Goal: Information Seeking & Learning: Find specific fact

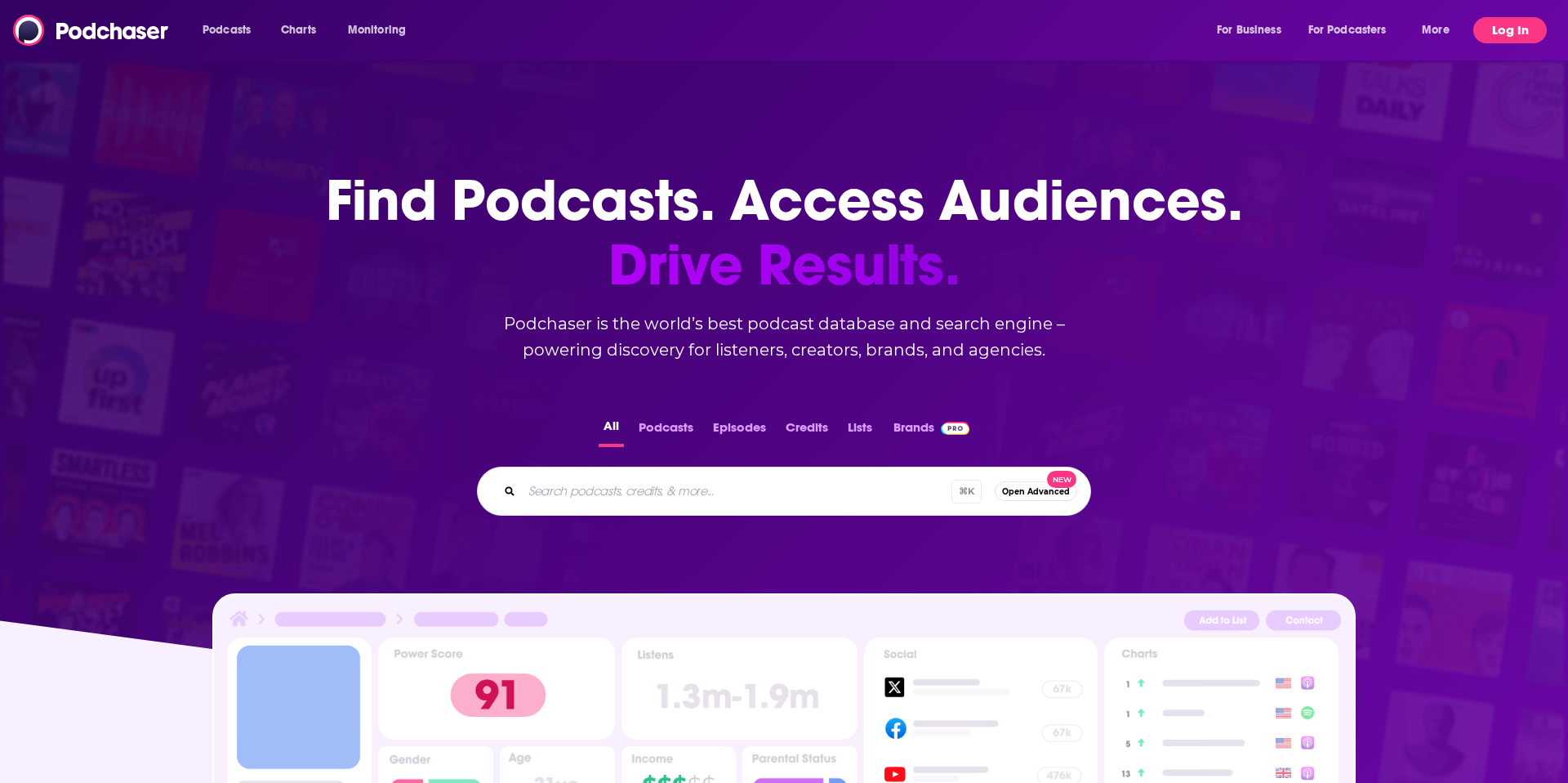
click at [1480, 35] on button "Log In" at bounding box center [1510, 30] width 73 height 26
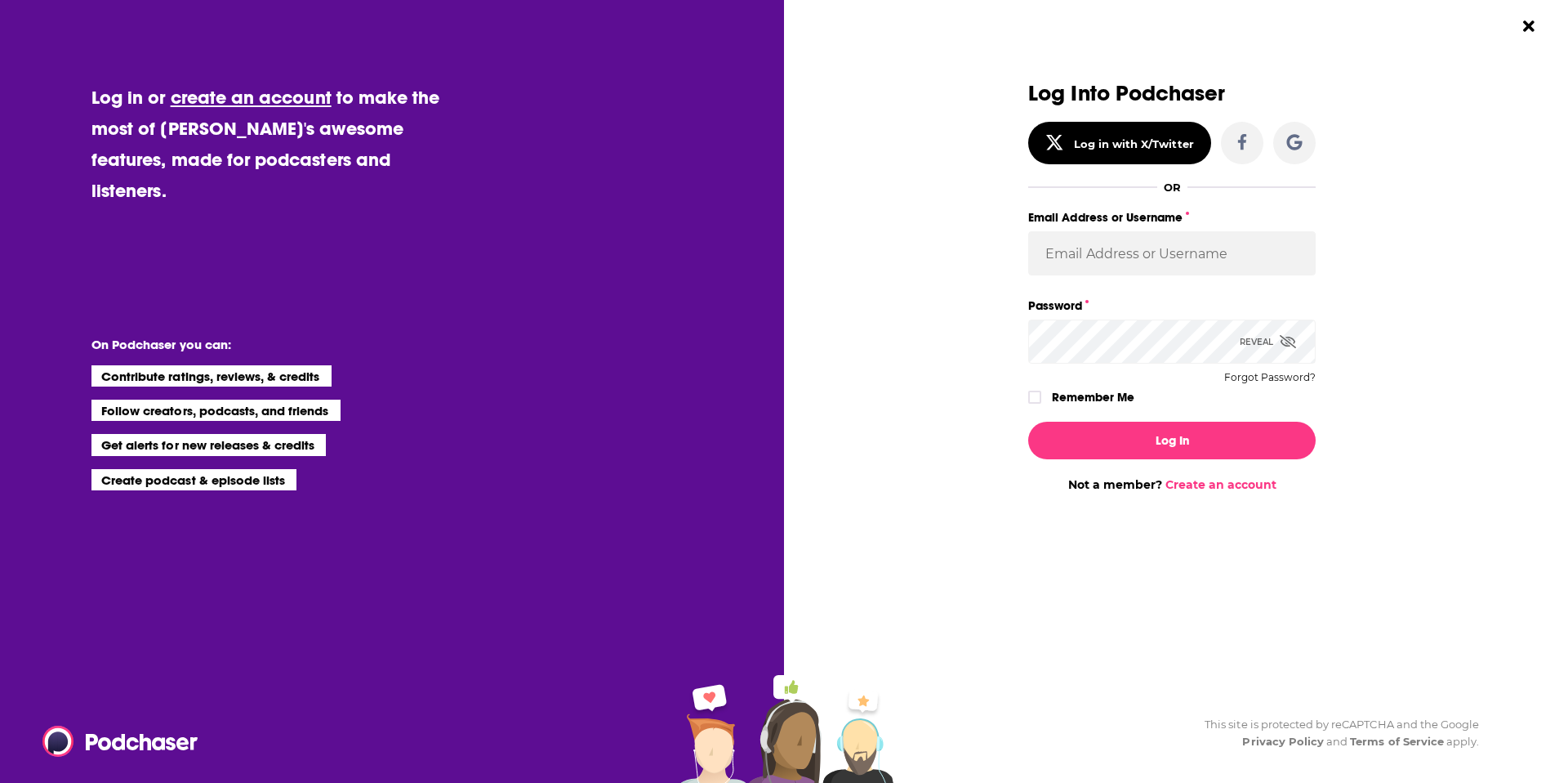
type input "[EMAIL_ADDRESS][DOMAIN_NAME]"
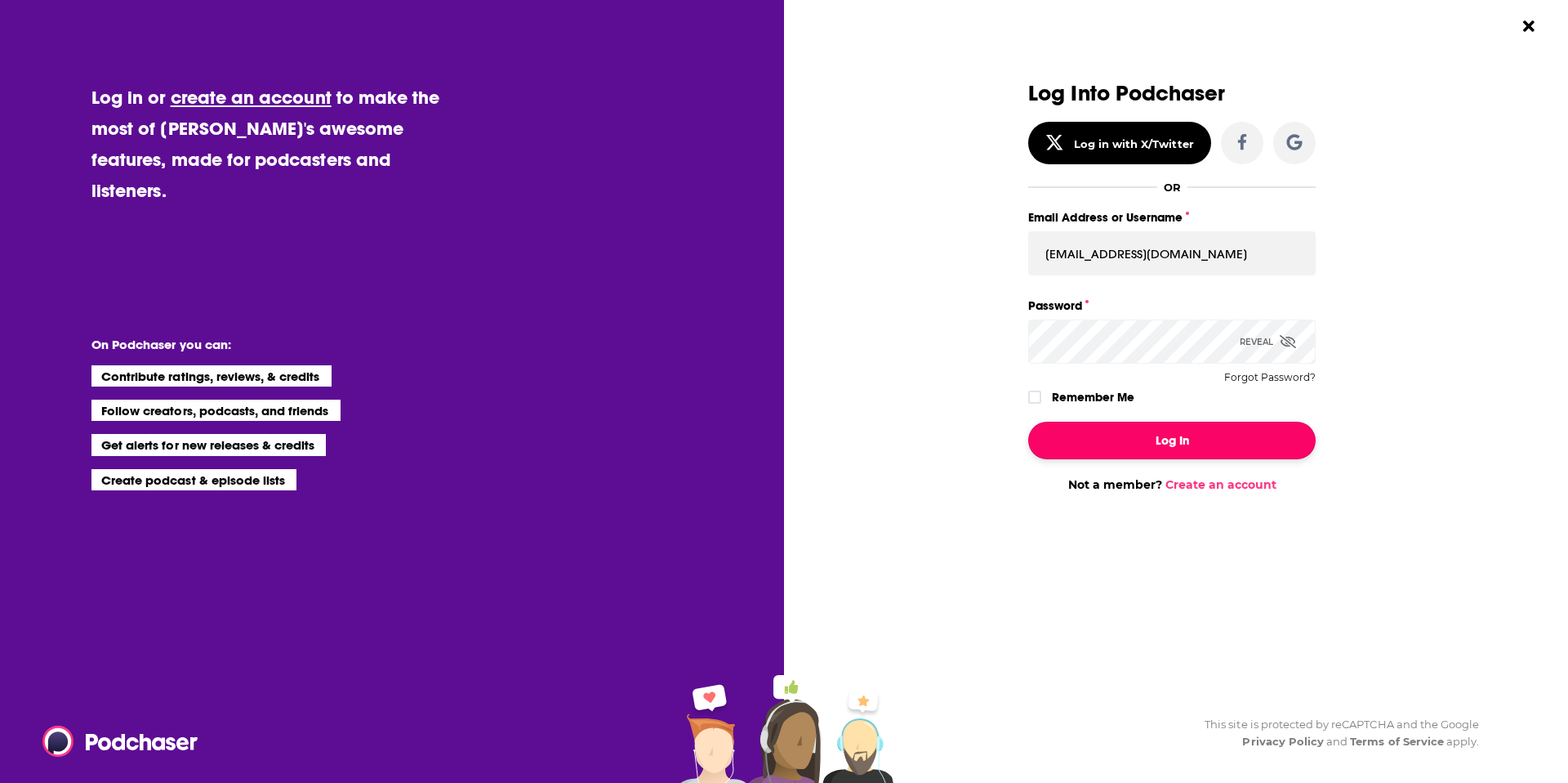
click at [1136, 429] on button "Log In" at bounding box center [1173, 441] width 288 height 38
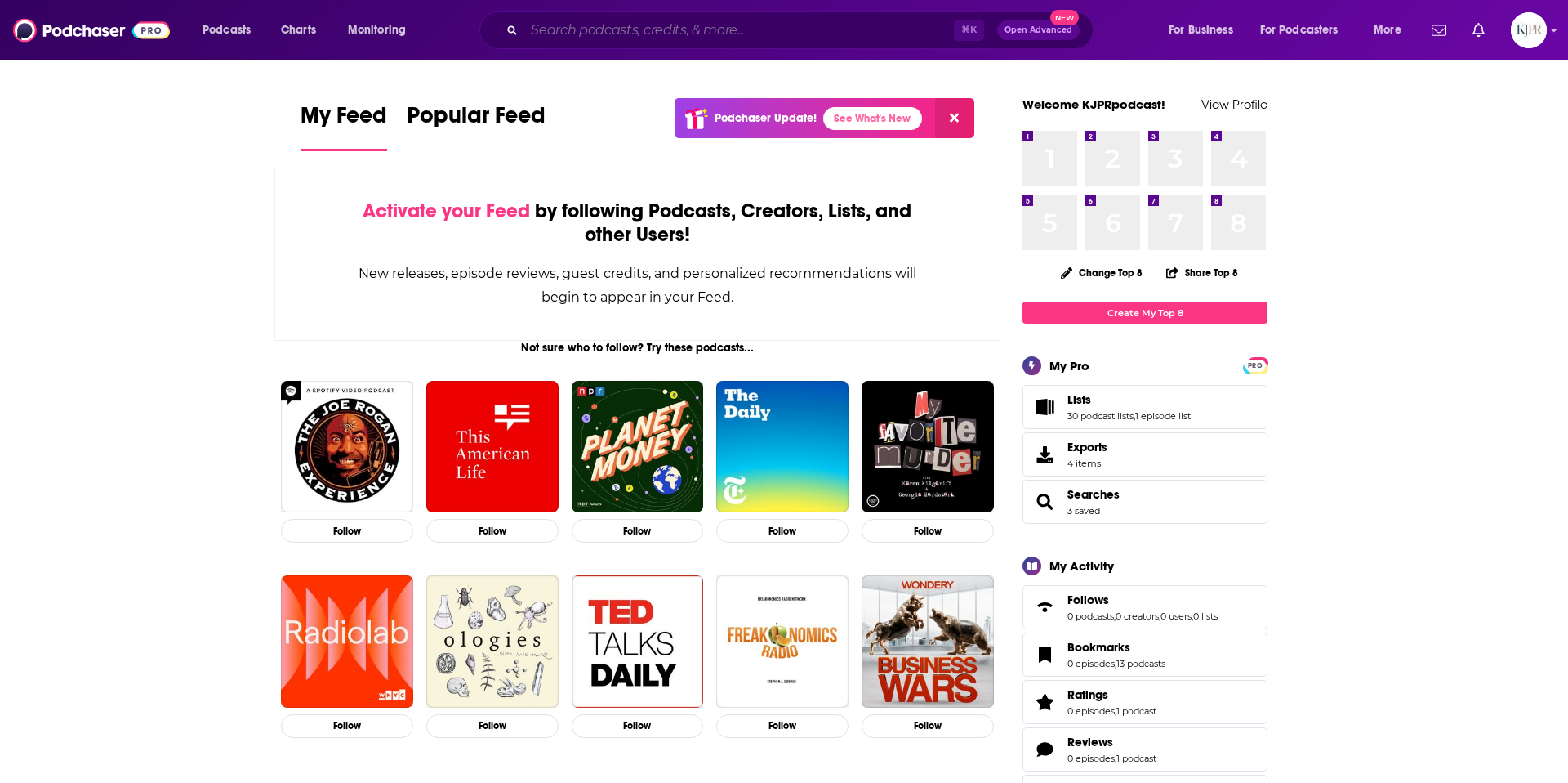
click at [599, 35] on input "Search podcasts, credits, & more..." at bounding box center [739, 30] width 430 height 26
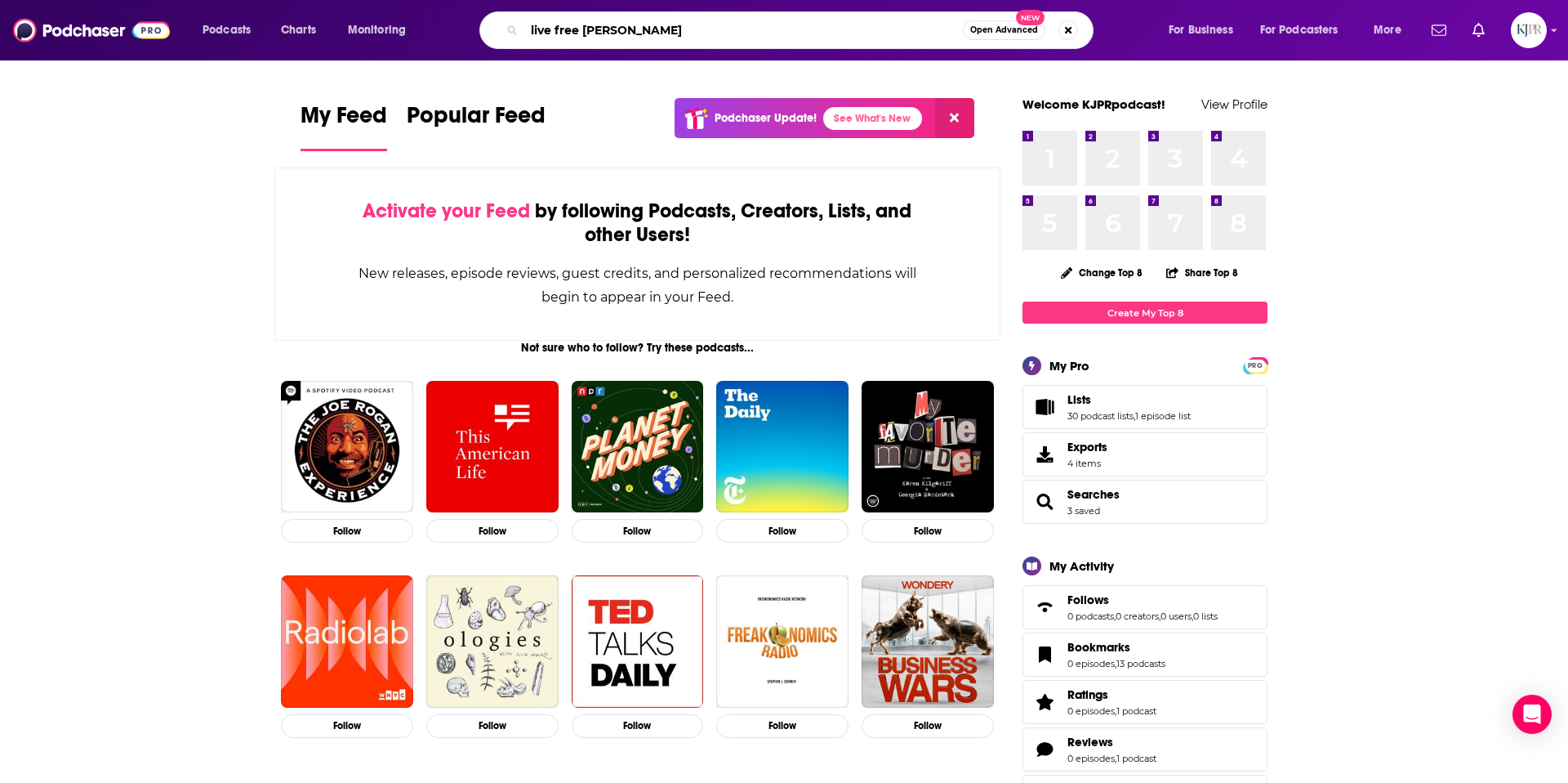
type input "live free [PERSON_NAME]"
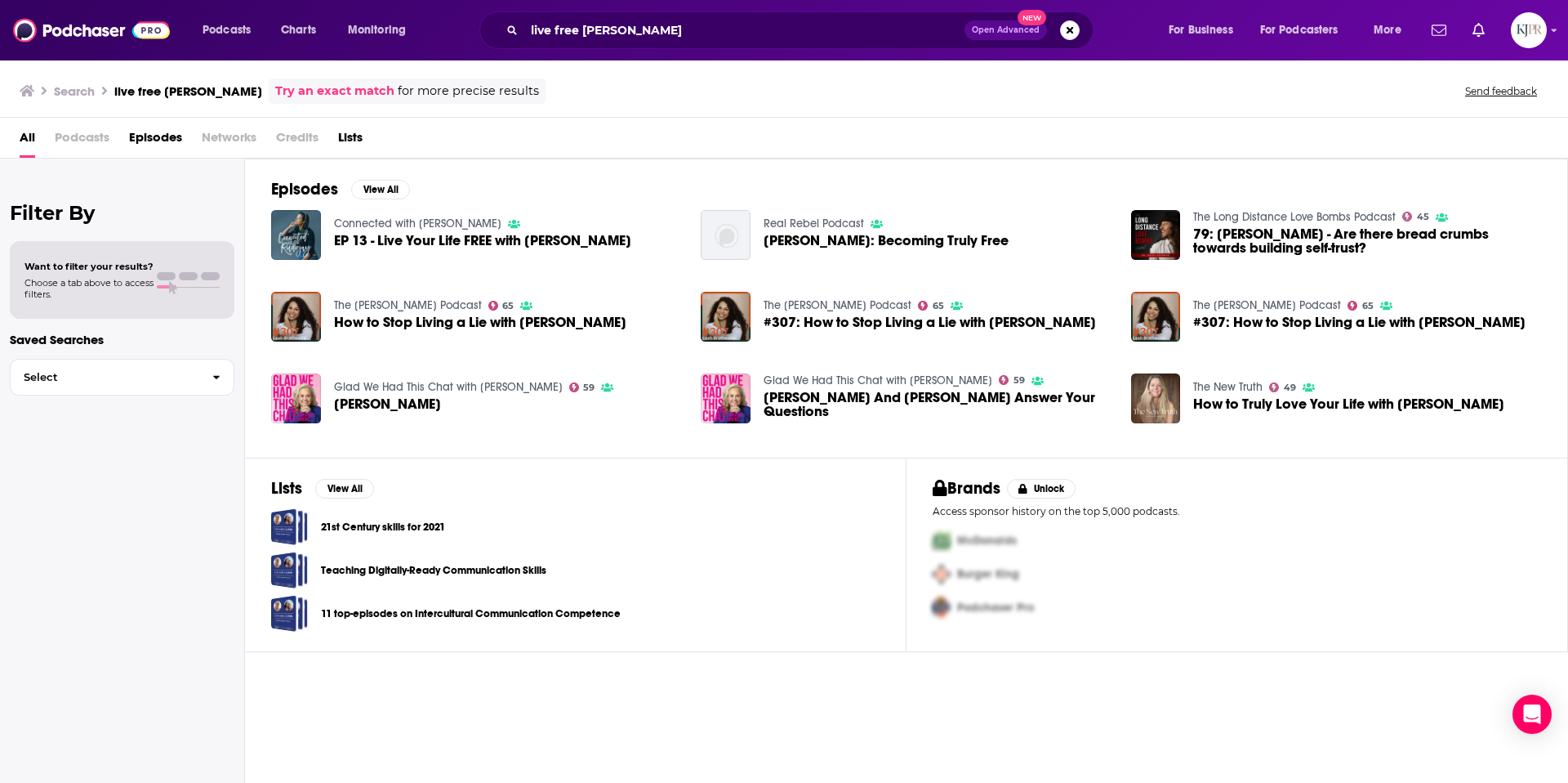
click at [321, 325] on div "The [PERSON_NAME] Podcast 65 How to Stop Living a Lie with [PERSON_NAME]" at bounding box center [476, 317] width 410 height 51
